Goal: Task Accomplishment & Management: Complete application form

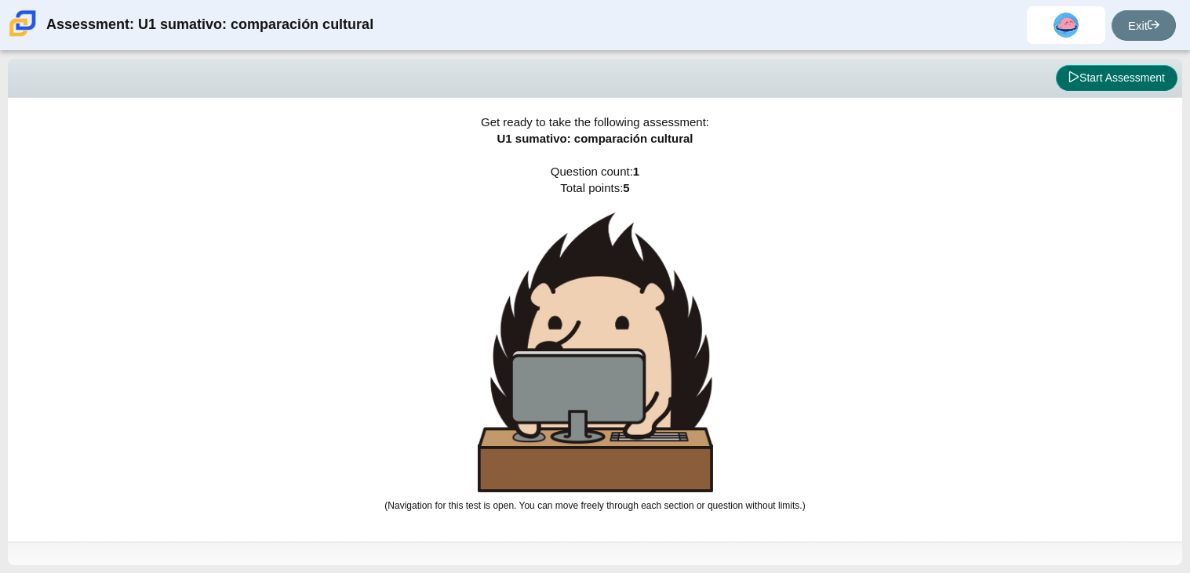
click at [1134, 84] on button "Start Assessment" at bounding box center [1117, 78] width 122 height 27
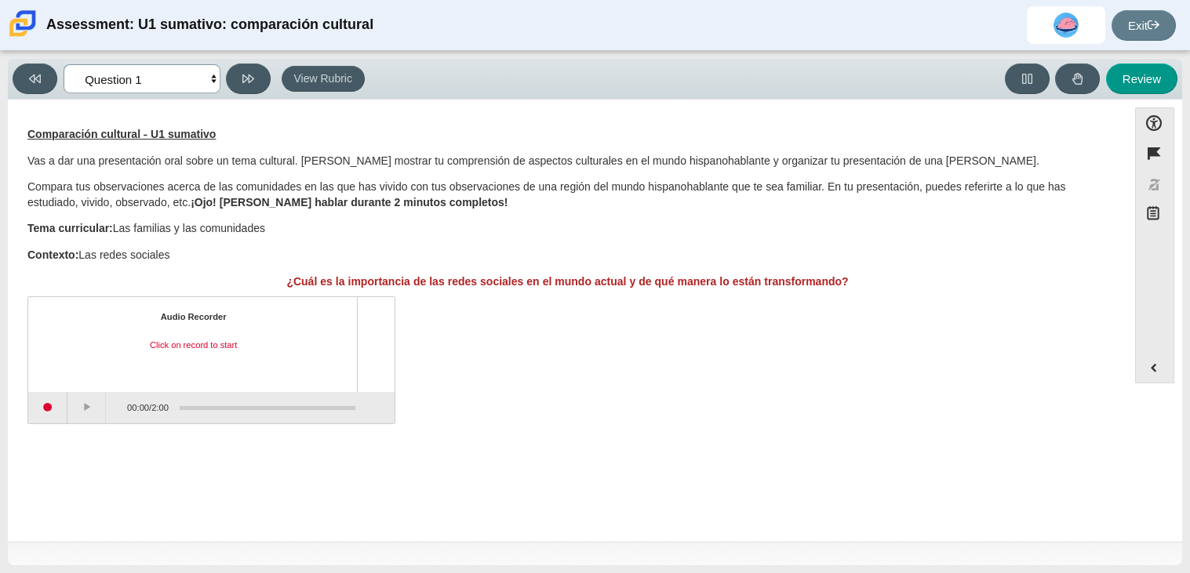
click at [127, 79] on select "Questions Question 1 Review Review Answers" at bounding box center [142, 78] width 157 height 29
click at [150, 78] on select "Questions Question 1 Review Review Answers" at bounding box center [142, 78] width 157 height 29
click at [62, 403] on button "Start recording" at bounding box center [47, 407] width 39 height 31
click at [54, 416] on button "Stop recording" at bounding box center [47, 407] width 39 height 31
click at [82, 411] on button "Play" at bounding box center [86, 407] width 39 height 31
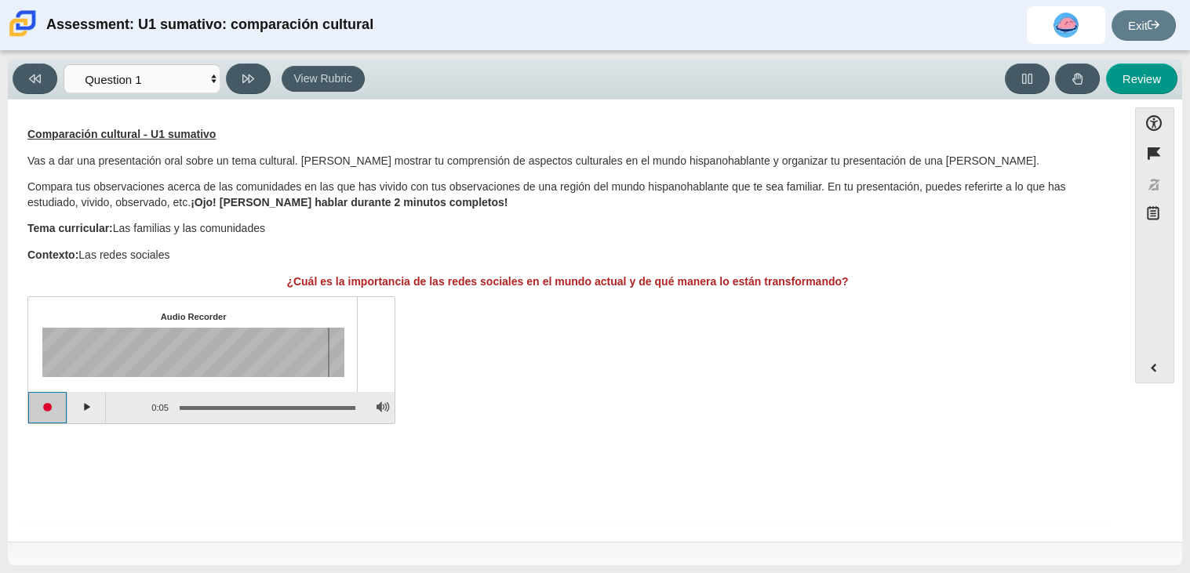
click at [41, 411] on button "Start recording" at bounding box center [47, 407] width 39 height 31
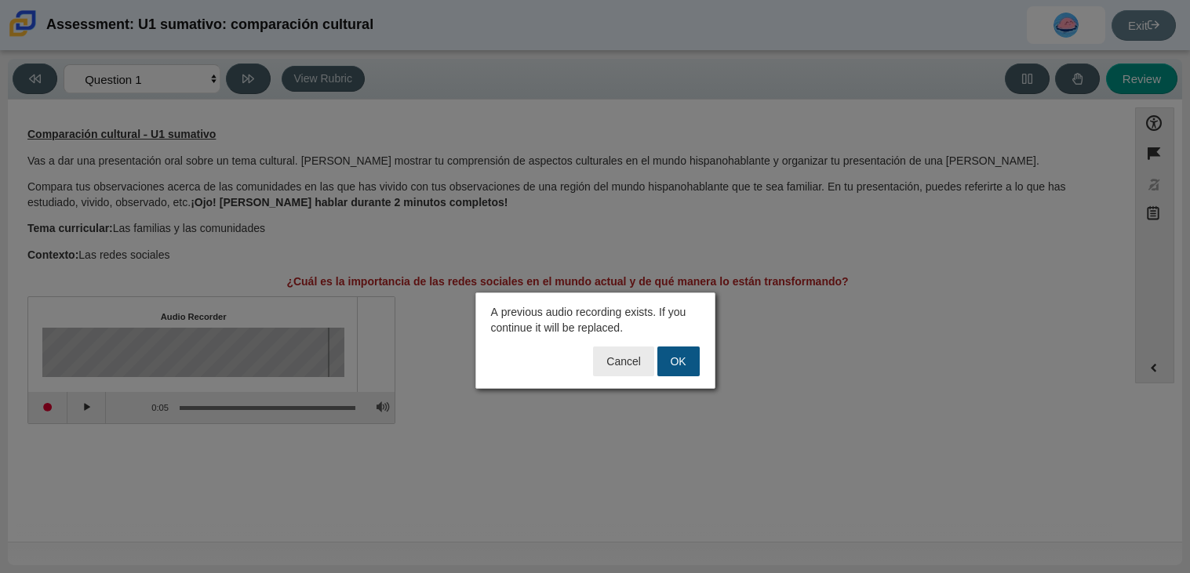
click at [676, 366] on button "OK" at bounding box center [678, 362] width 42 height 30
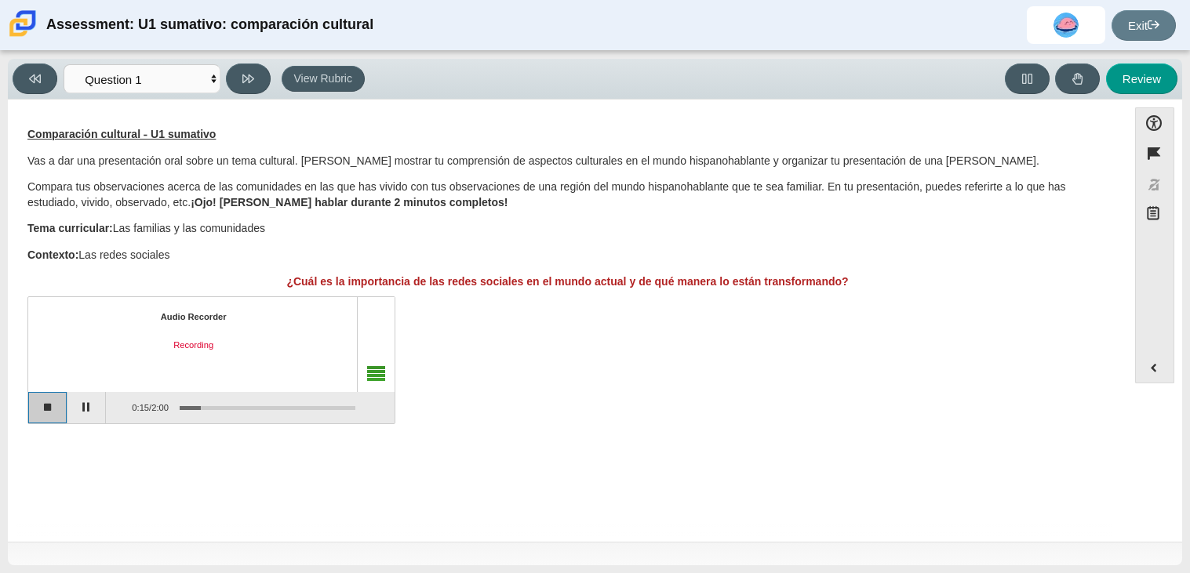
click at [60, 421] on button "Stop recording" at bounding box center [47, 407] width 39 height 31
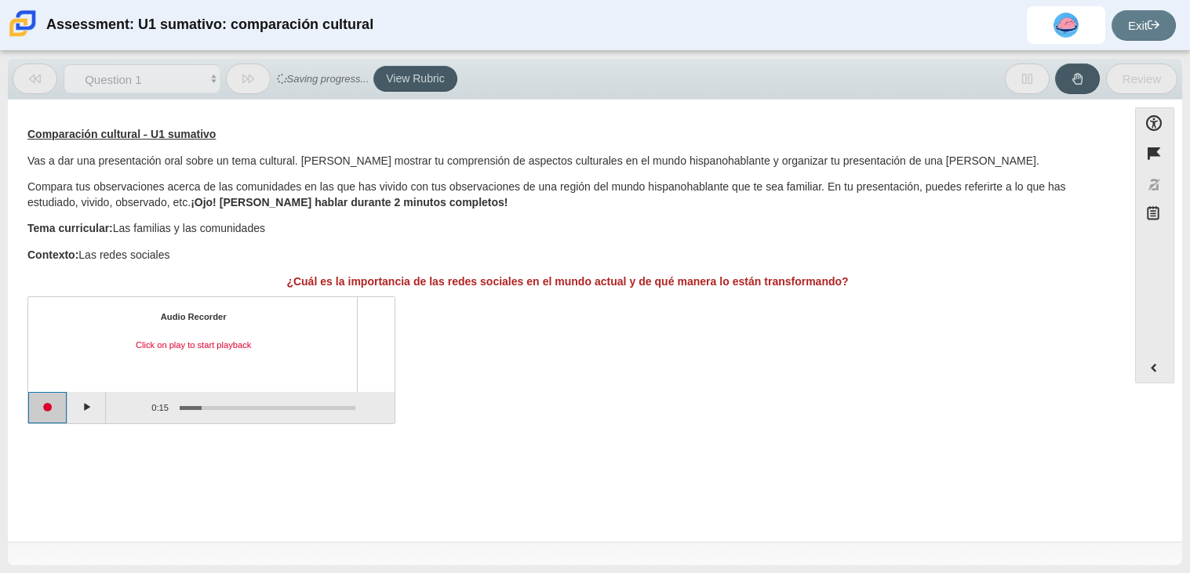
click at [60, 417] on button "Start recording" at bounding box center [47, 407] width 39 height 31
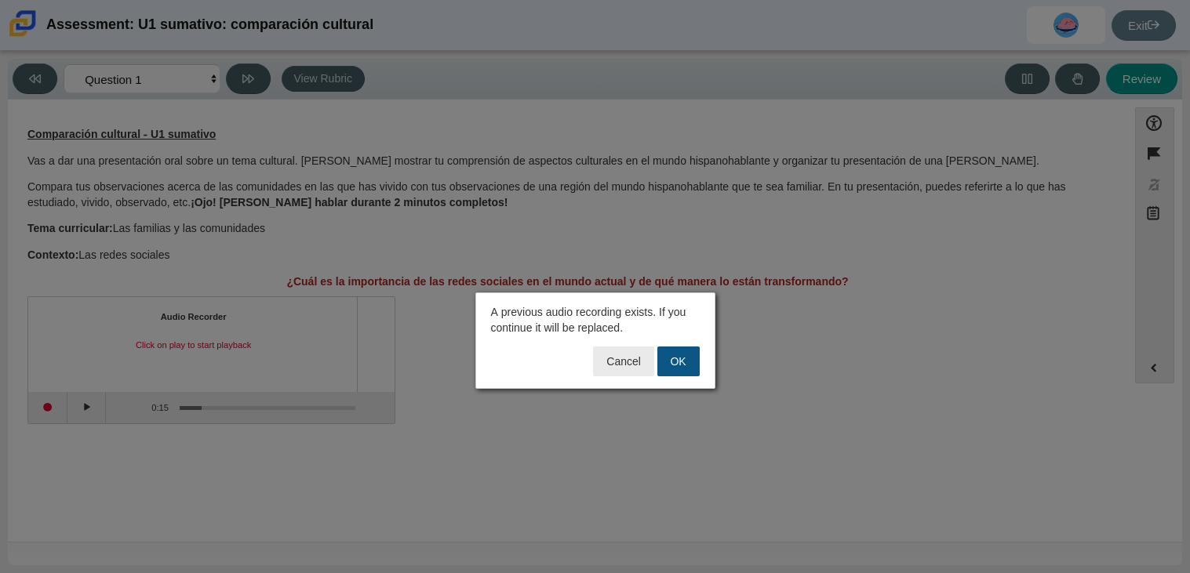
click at [674, 353] on button "OK" at bounding box center [678, 362] width 42 height 30
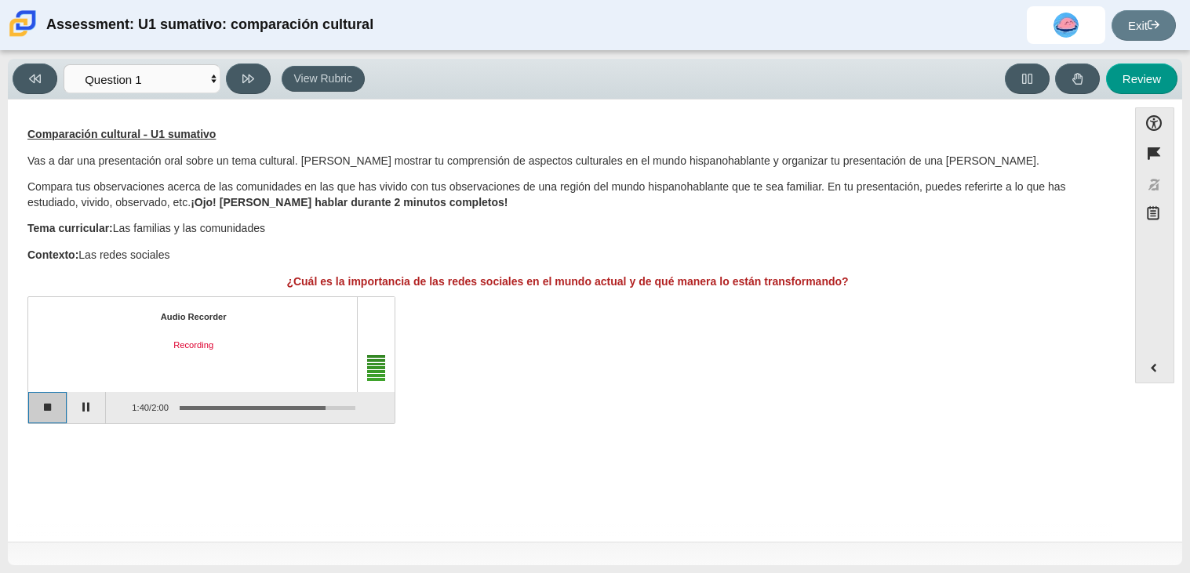
click at [46, 404] on button "Stop recording" at bounding box center [47, 407] width 39 height 31
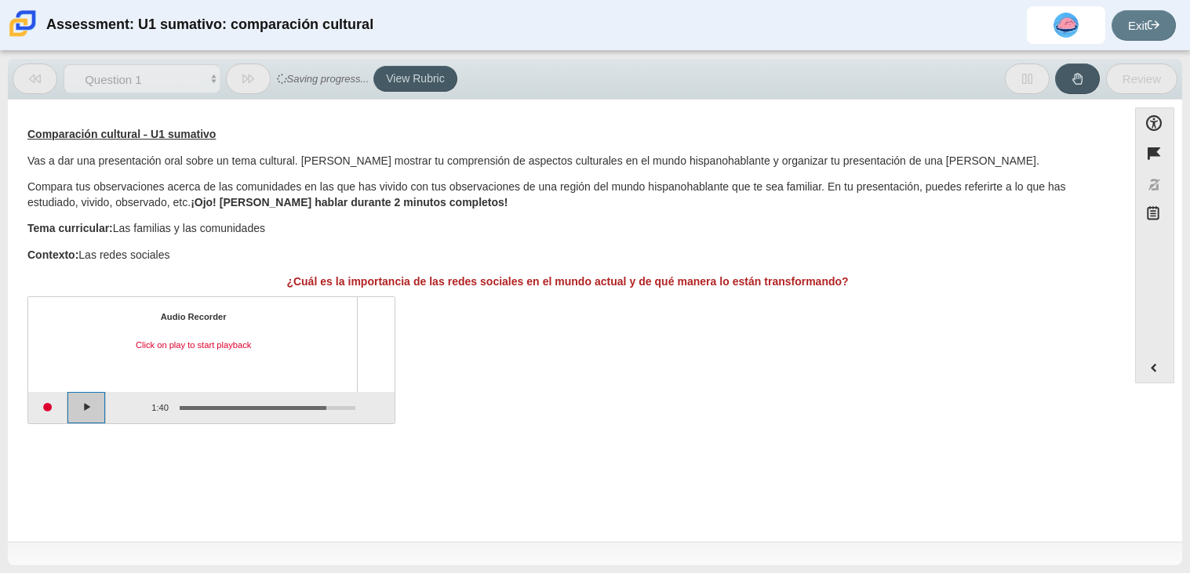
click at [84, 408] on button "Play" at bounding box center [86, 407] width 39 height 31
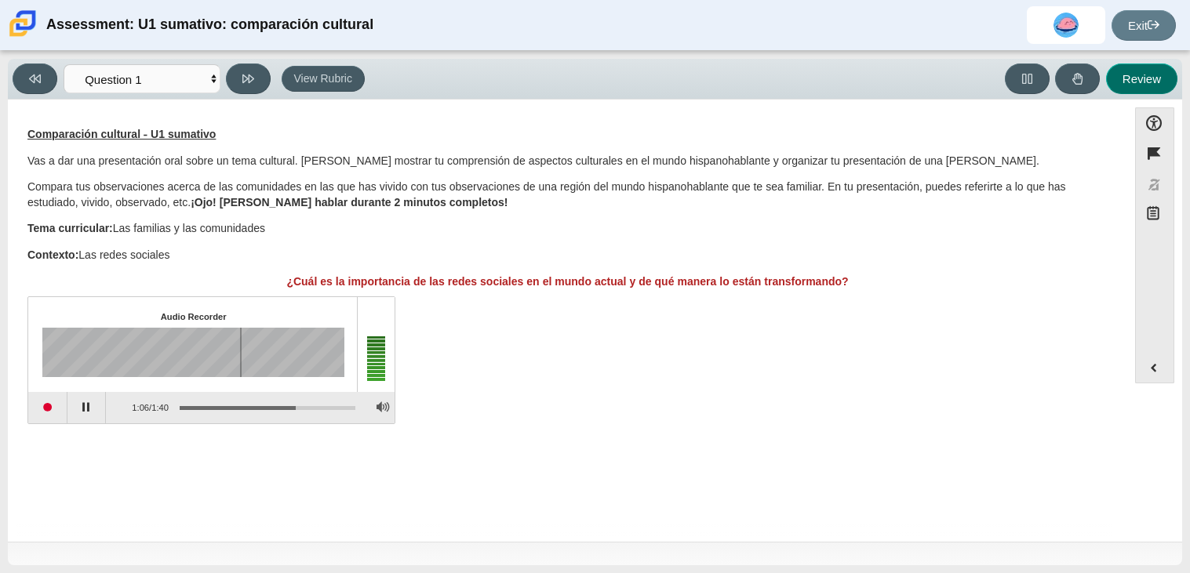
click at [1145, 78] on button "Review" at bounding box center [1141, 79] width 71 height 31
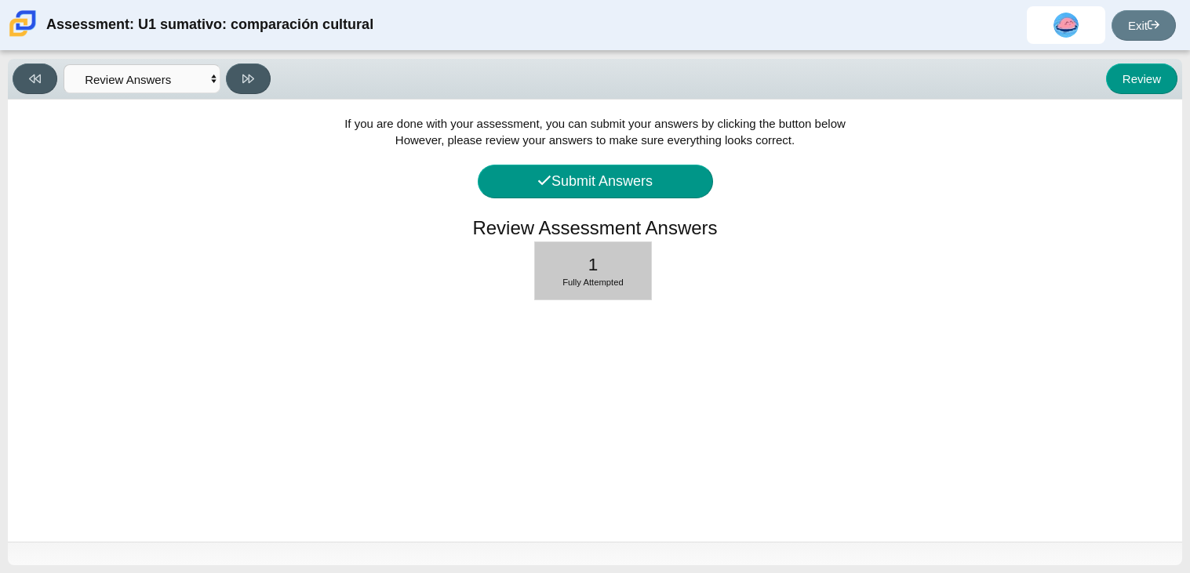
click at [634, 291] on div "1 Fully Attempted" at bounding box center [593, 270] width 116 height 57
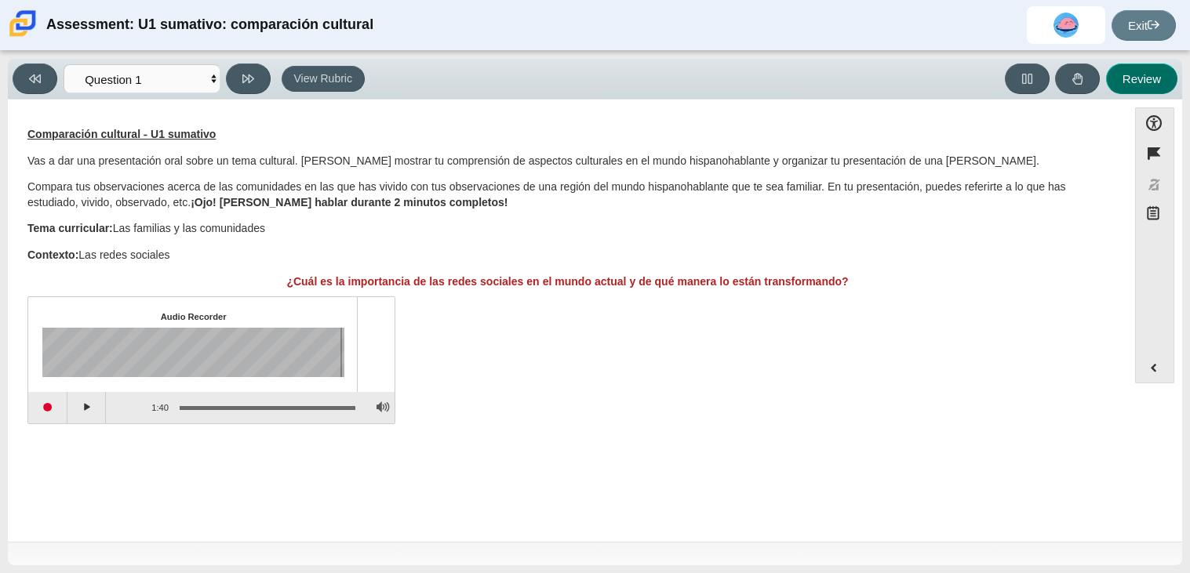
click at [1156, 84] on button "Review" at bounding box center [1141, 79] width 71 height 31
select select "review"
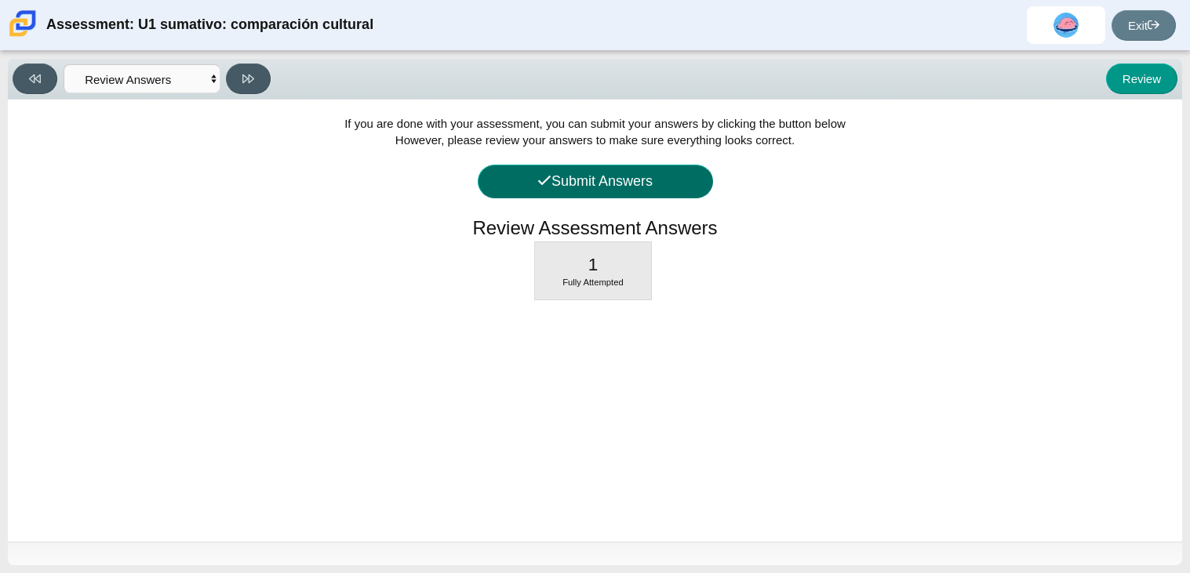
click at [671, 180] on button "Submit Answers" at bounding box center [595, 182] width 235 height 34
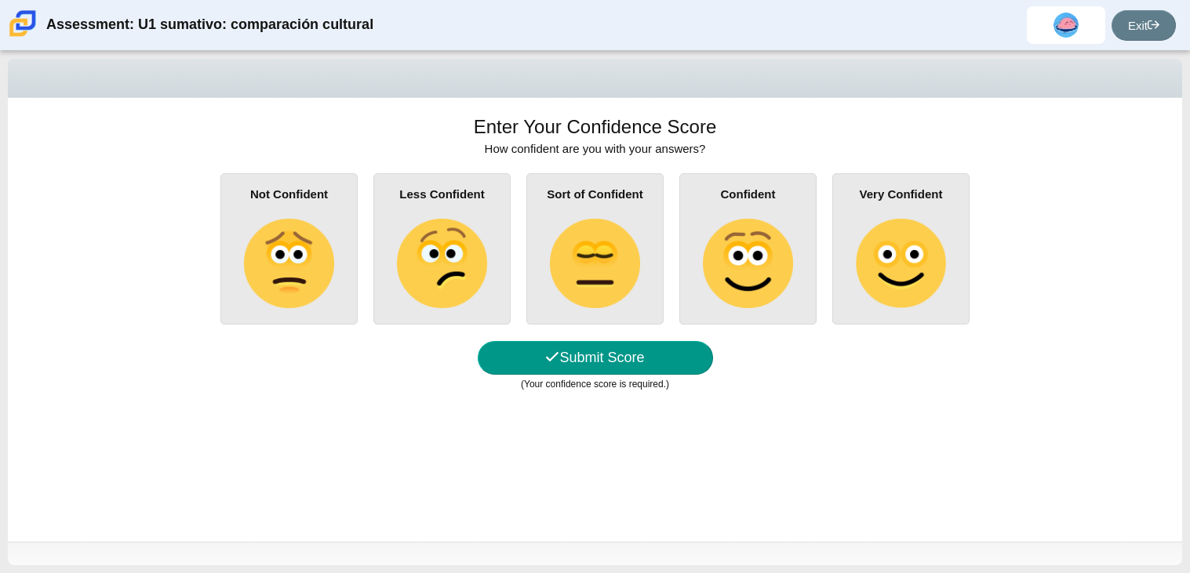
click at [280, 294] on img at bounding box center [288, 263] width 89 height 89
click at [0, 0] on input "Not Confident" at bounding box center [0, 0] width 0 height 0
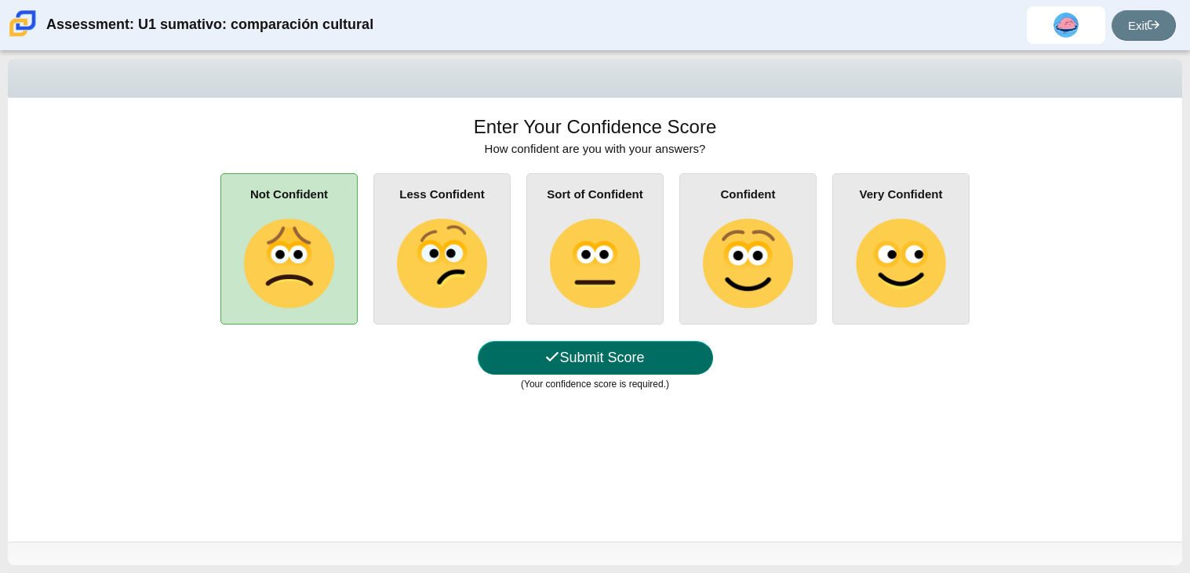
click at [652, 354] on button "Submit Score" at bounding box center [595, 358] width 235 height 34
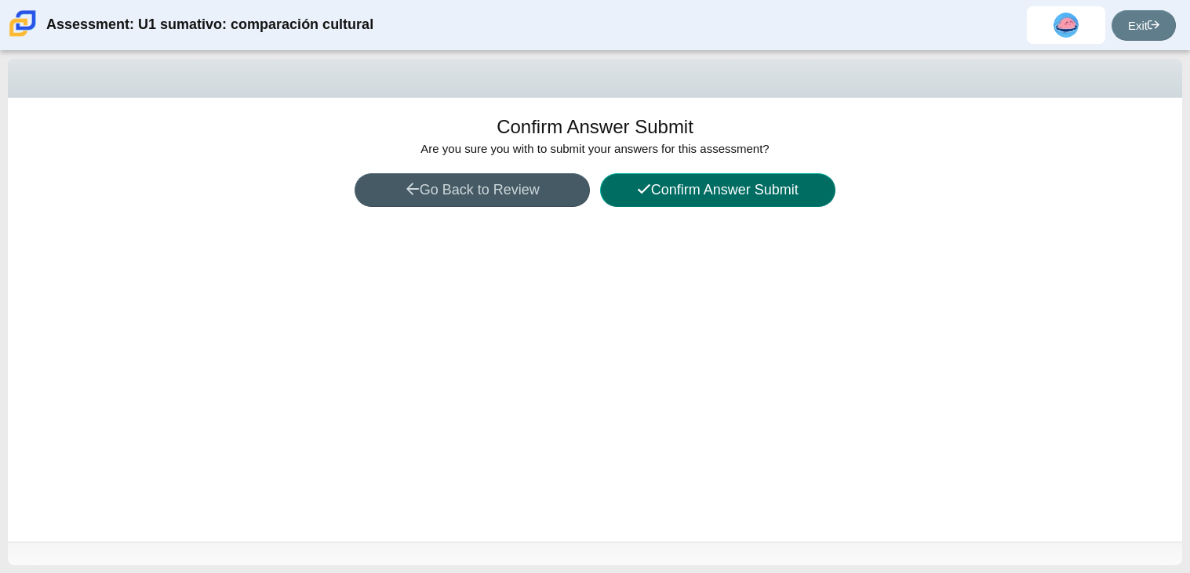
click at [682, 180] on button "Confirm Answer Submit" at bounding box center [717, 190] width 235 height 34
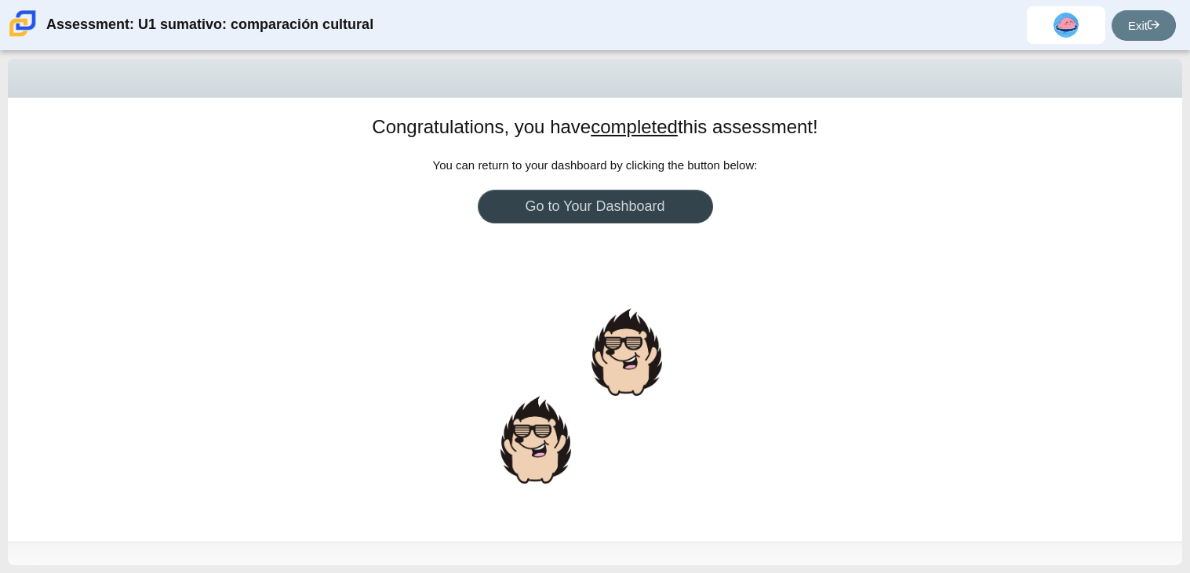
click at [615, 197] on link "Go to Your Dashboard" at bounding box center [595, 207] width 235 height 34
